Goal: Obtain resource: Obtain resource

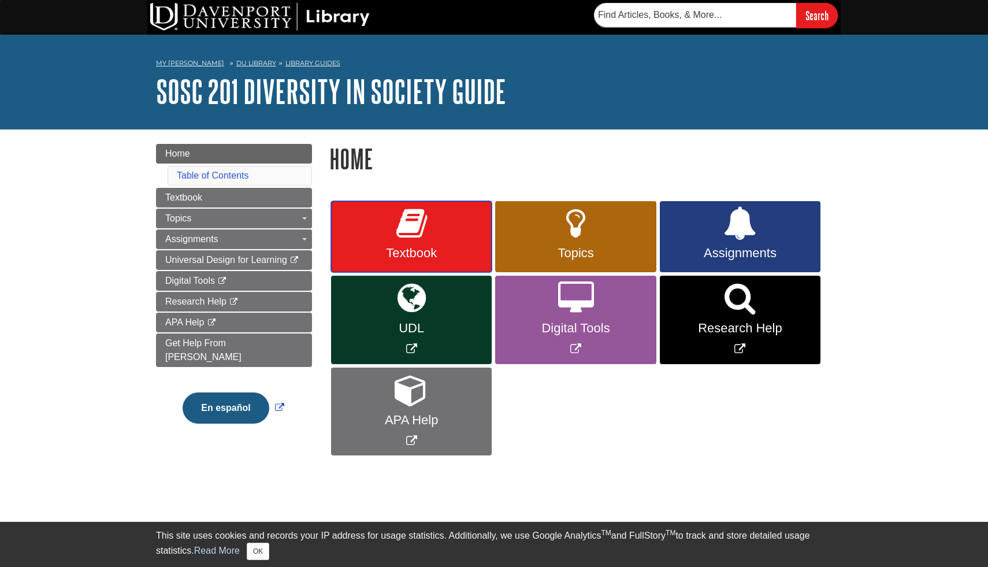
click at [421, 242] on link "Textbook" at bounding box center [411, 237] width 161 height 72
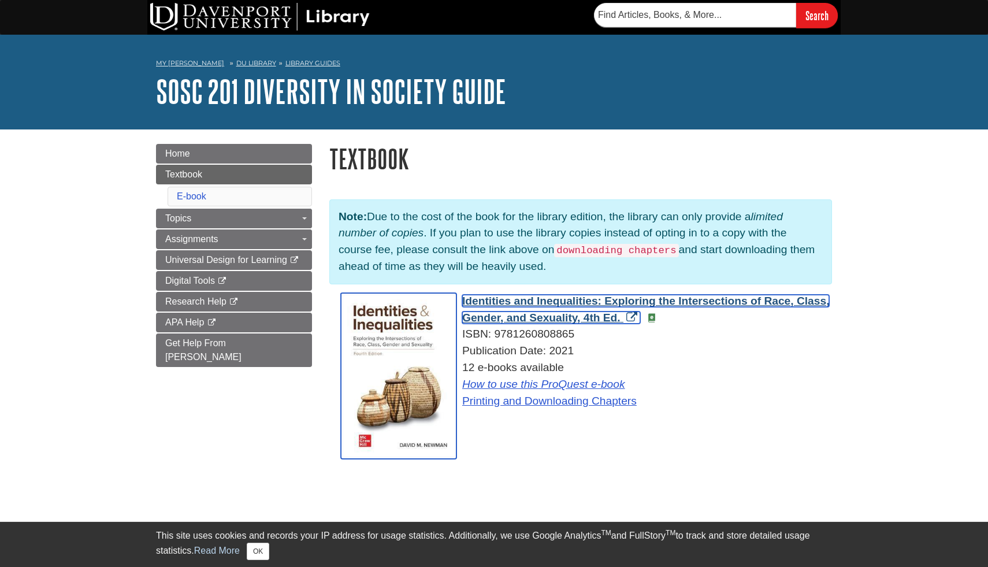
click at [544, 299] on span "Identities and Inequalities: Exploring the Intersections of Race, Class, Gender…" at bounding box center [645, 309] width 367 height 29
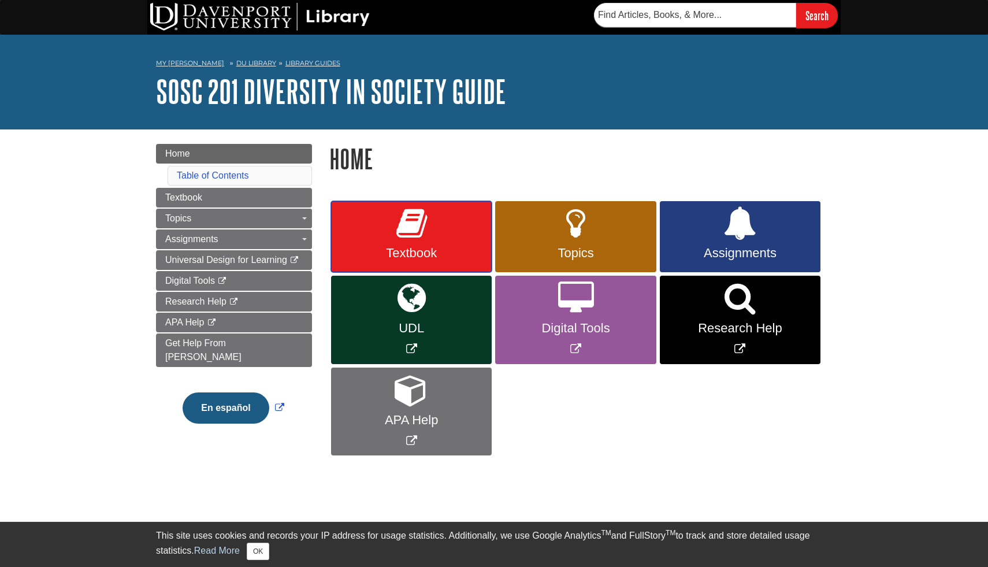
click at [404, 205] on link "Textbook" at bounding box center [411, 237] width 161 height 72
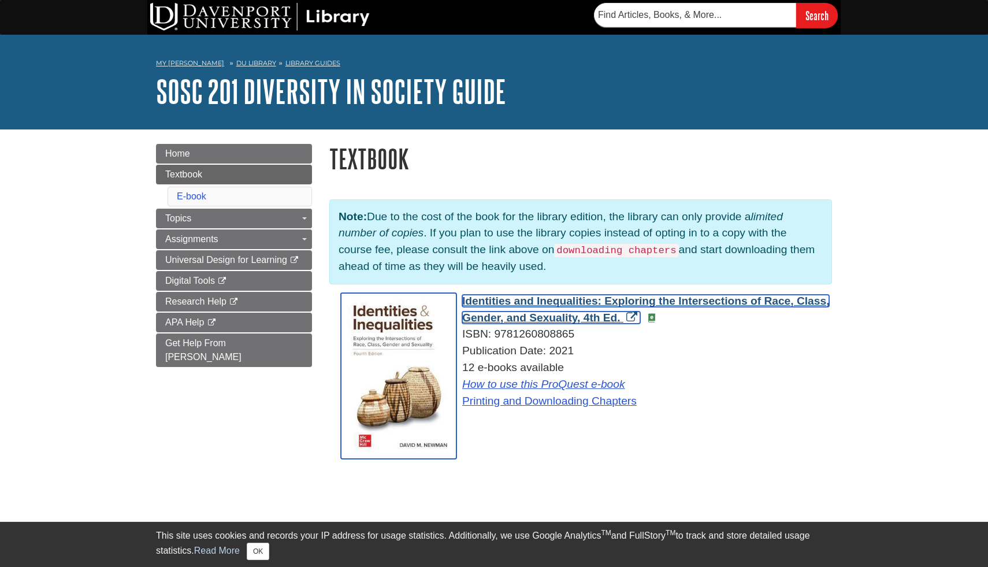
click at [518, 306] on span "Identities and Inequalities: Exploring the Intersections of Race, Class, Gender…" at bounding box center [645, 309] width 367 height 29
